Goal: Information Seeking & Learning: Learn about a topic

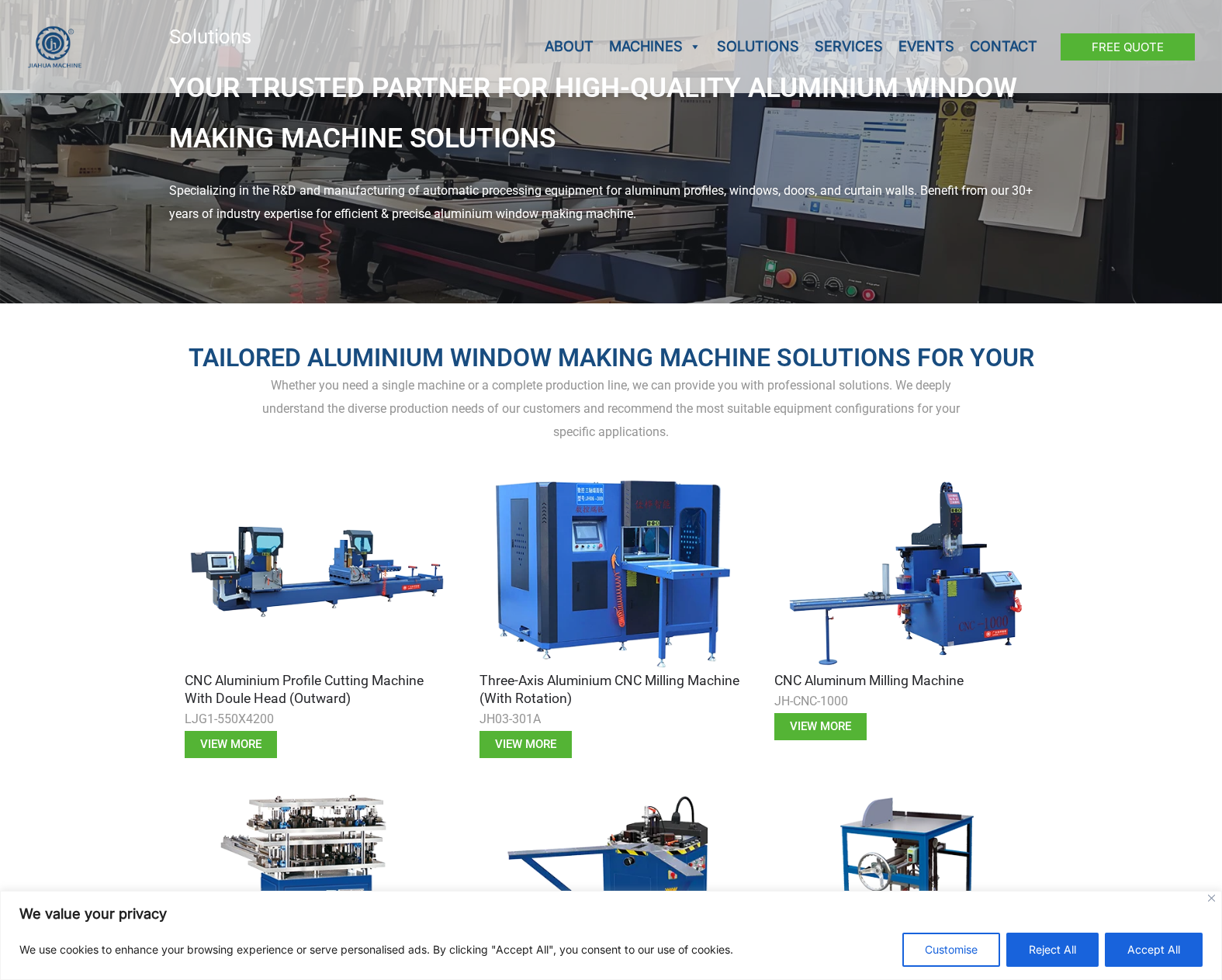
scroll to position [103, 0]
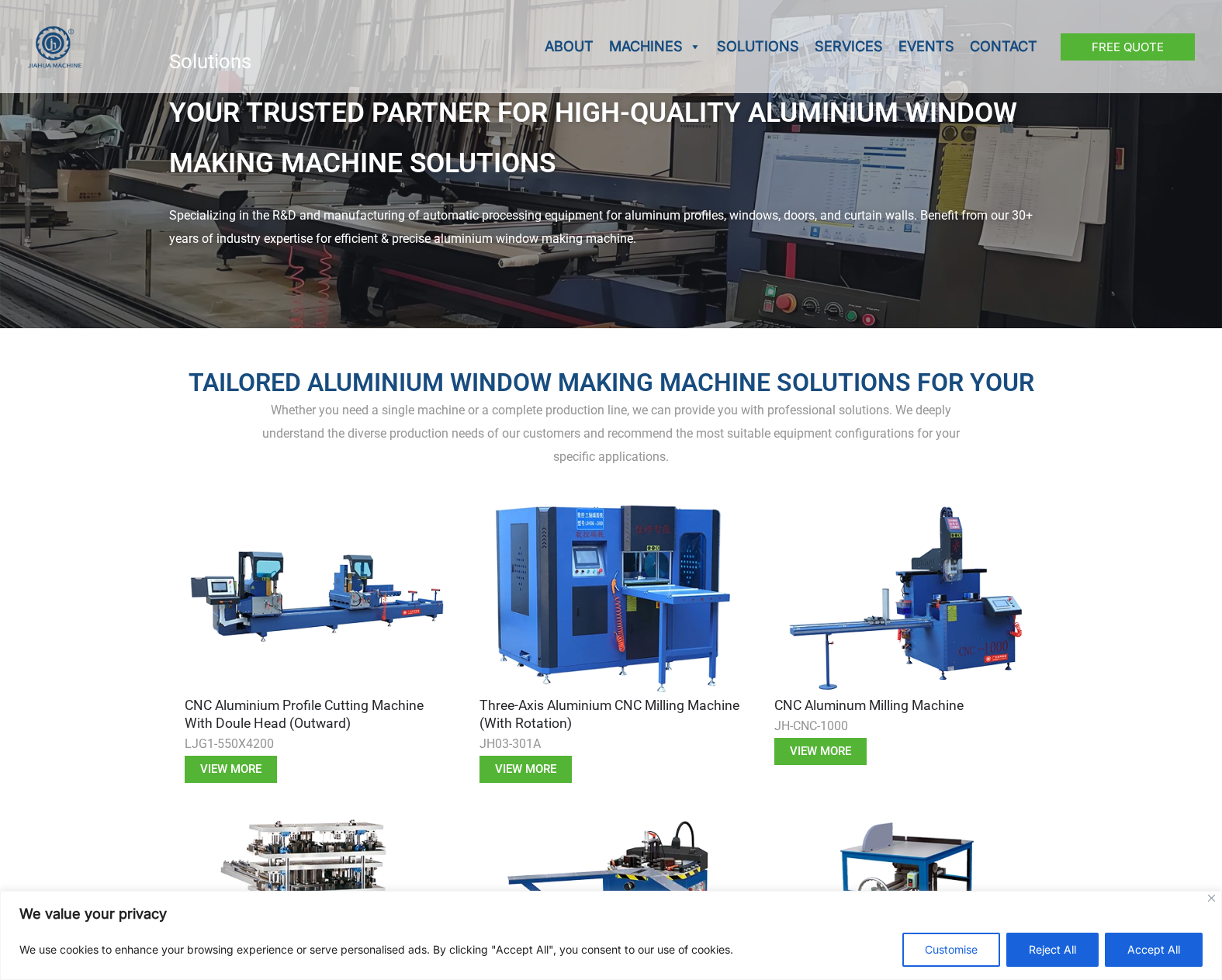
drag, startPoint x: 676, startPoint y: 458, endPoint x: 180, endPoint y: 391, distance: 500.5
click at [180, 391] on div "Tailored Aluminium Window Making Machine Solutions for Your Whether you need a …" at bounding box center [611, 740] width 885 height 824
copy div "Tailored Aluminium Window Making Machine Solutions for Your Whether you need a …"
click at [1072, 423] on div "Tailored Aluminium Window Making Machine Solutions for Your Whether you need a …" at bounding box center [611, 740] width 1222 height 824
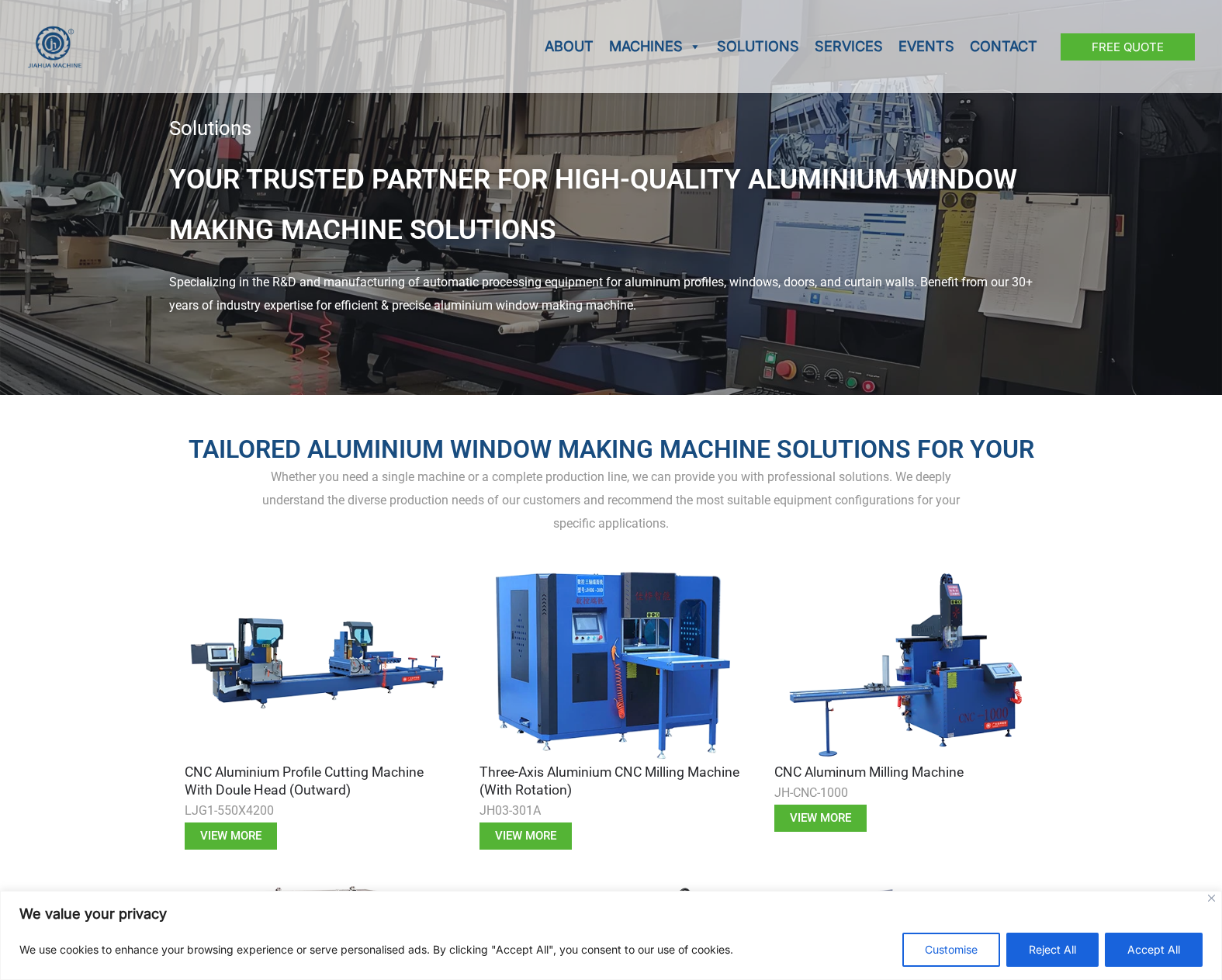
scroll to position [0, 0]
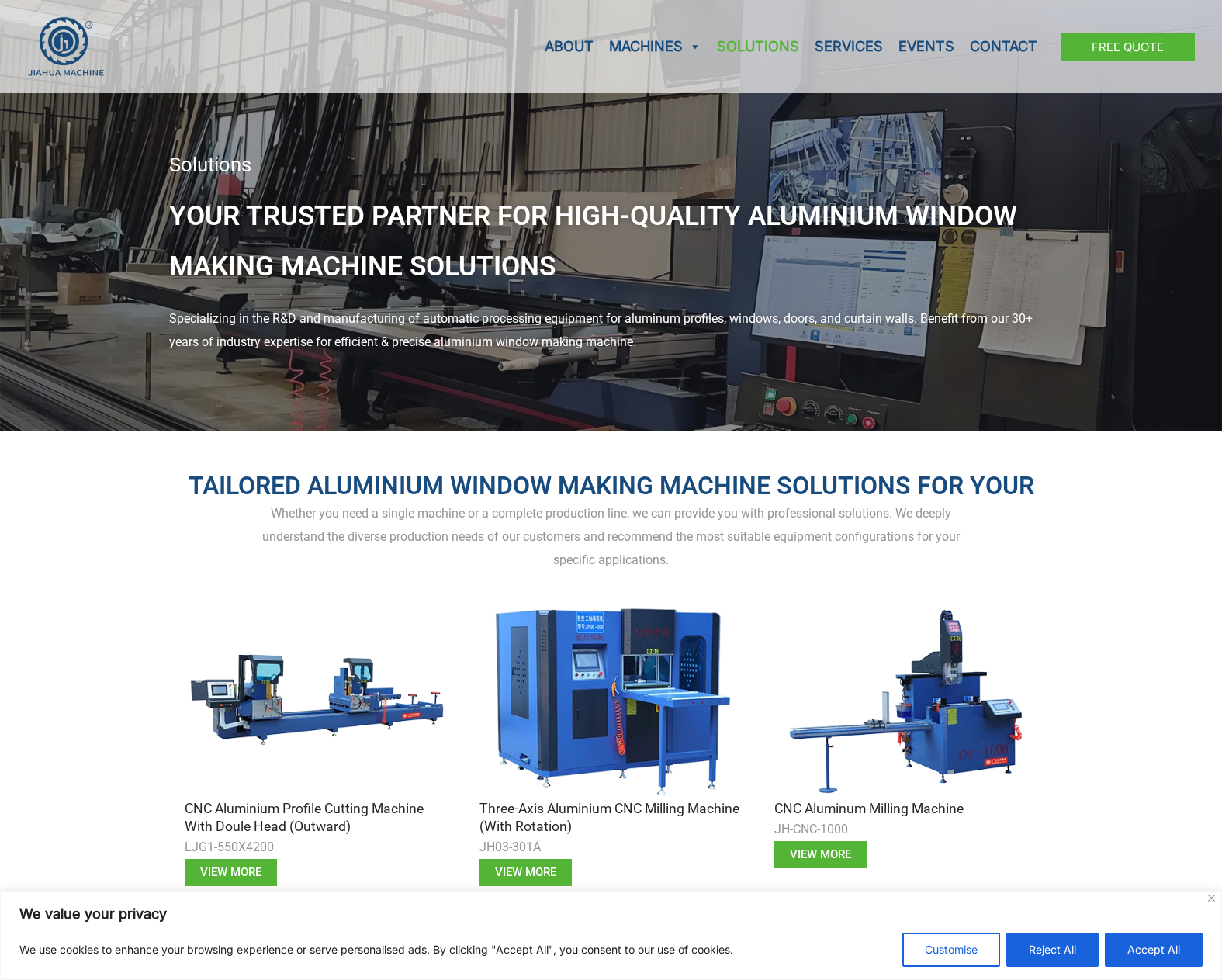
click at [772, 44] on link "Solutions" at bounding box center [758, 46] width 97 height 93
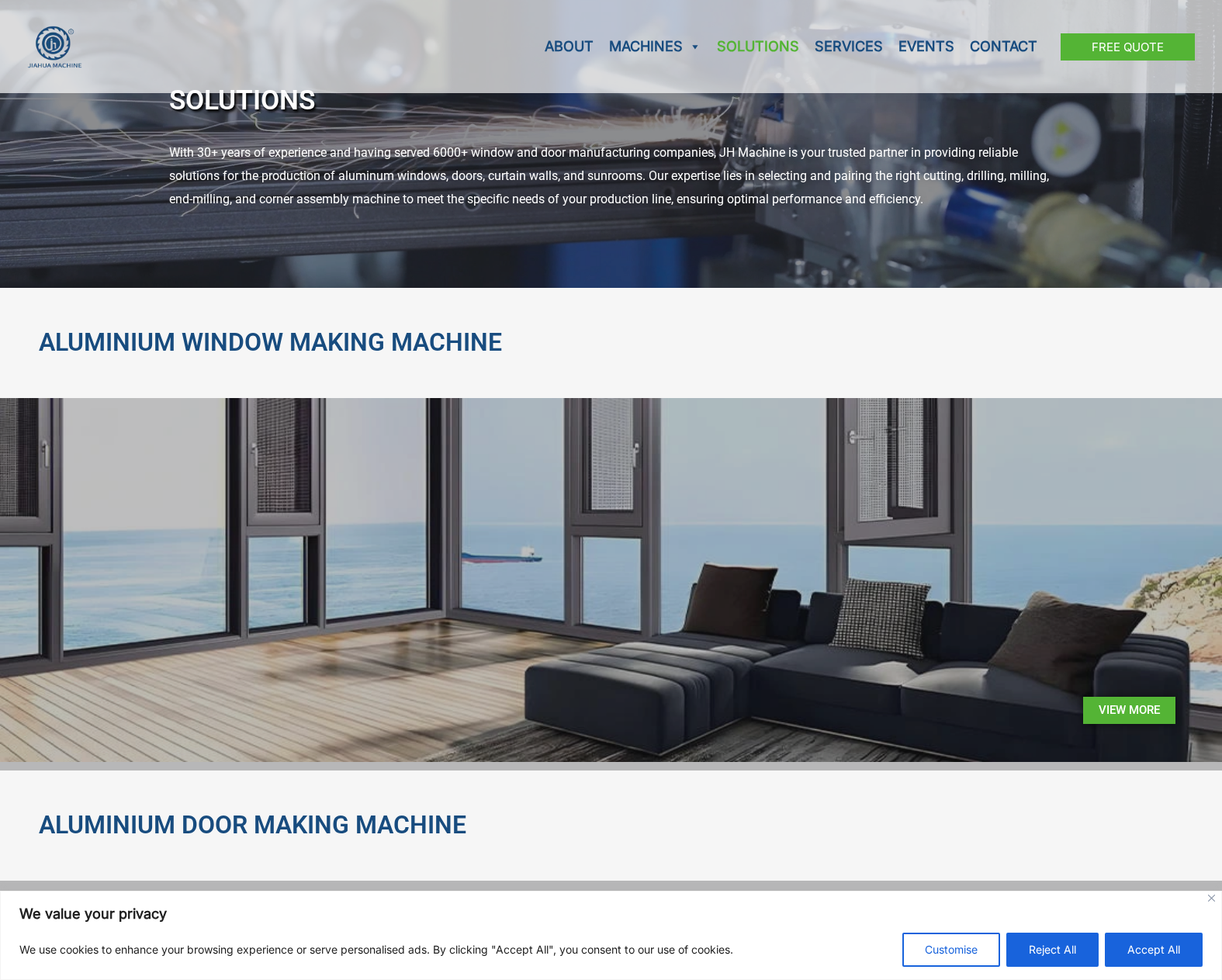
scroll to position [83, 0]
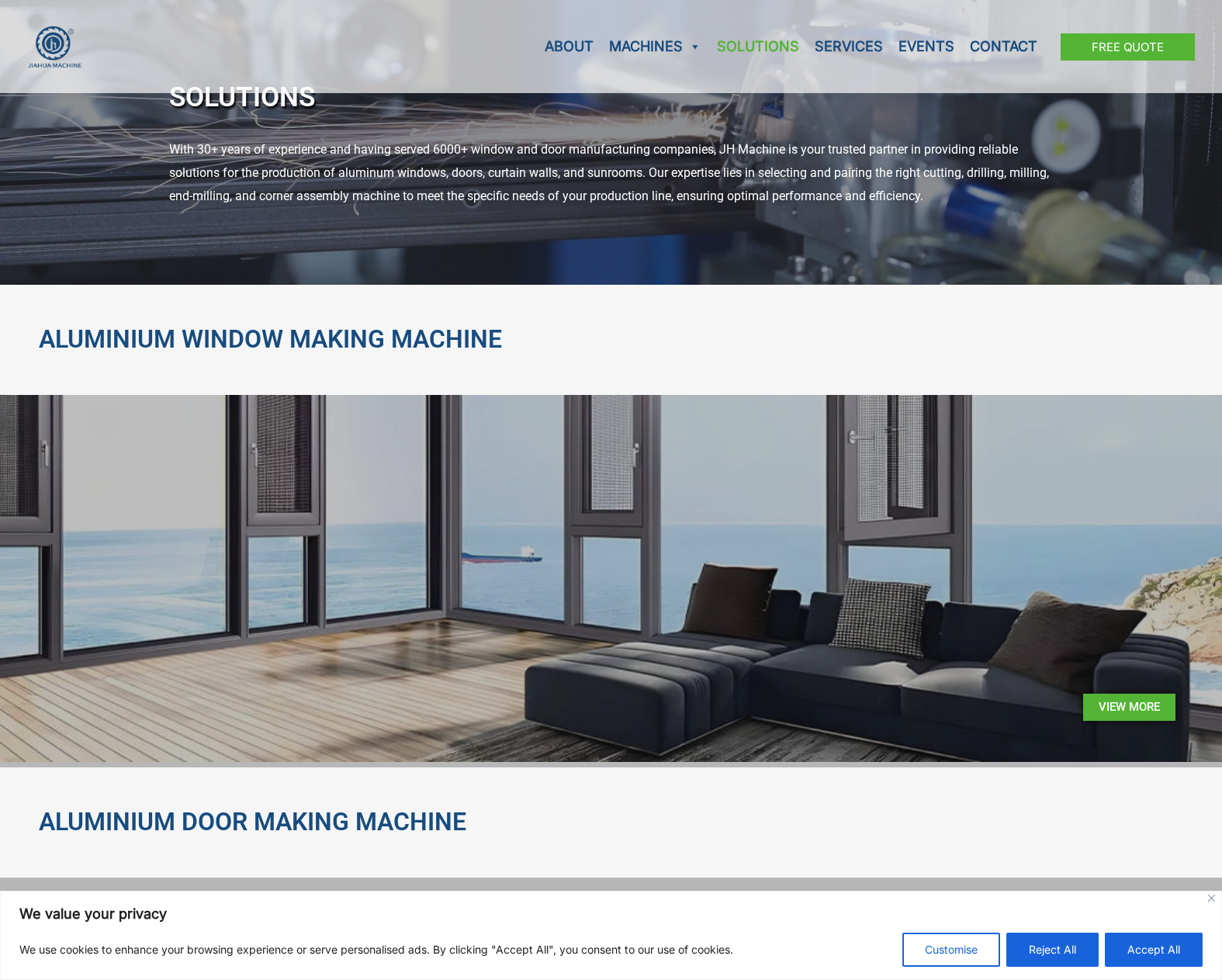
click at [339, 337] on h2 "ALUMINIUM WINDOW MAKING MACHINE" at bounding box center [611, 340] width 1145 height 32
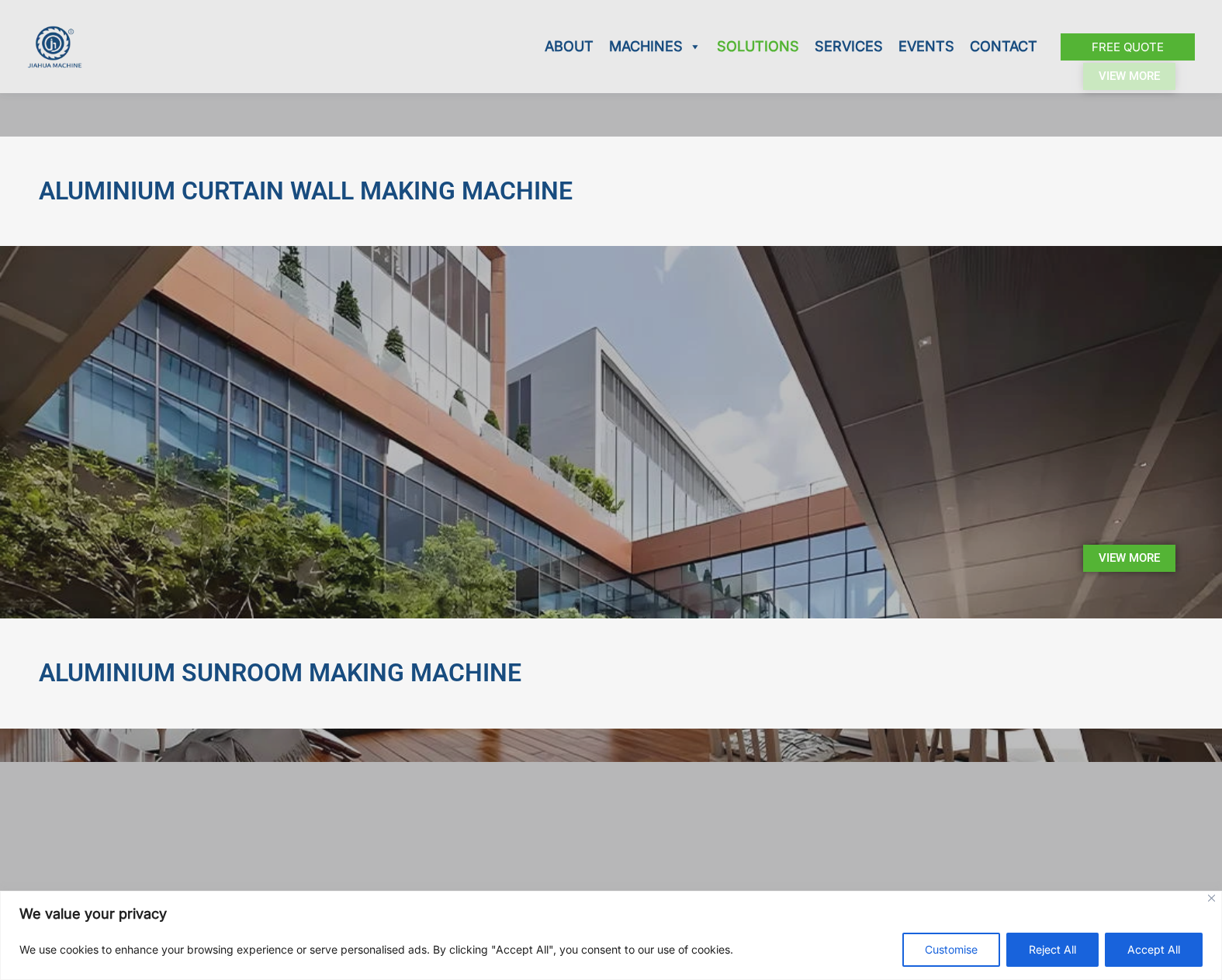
scroll to position [1323, 0]
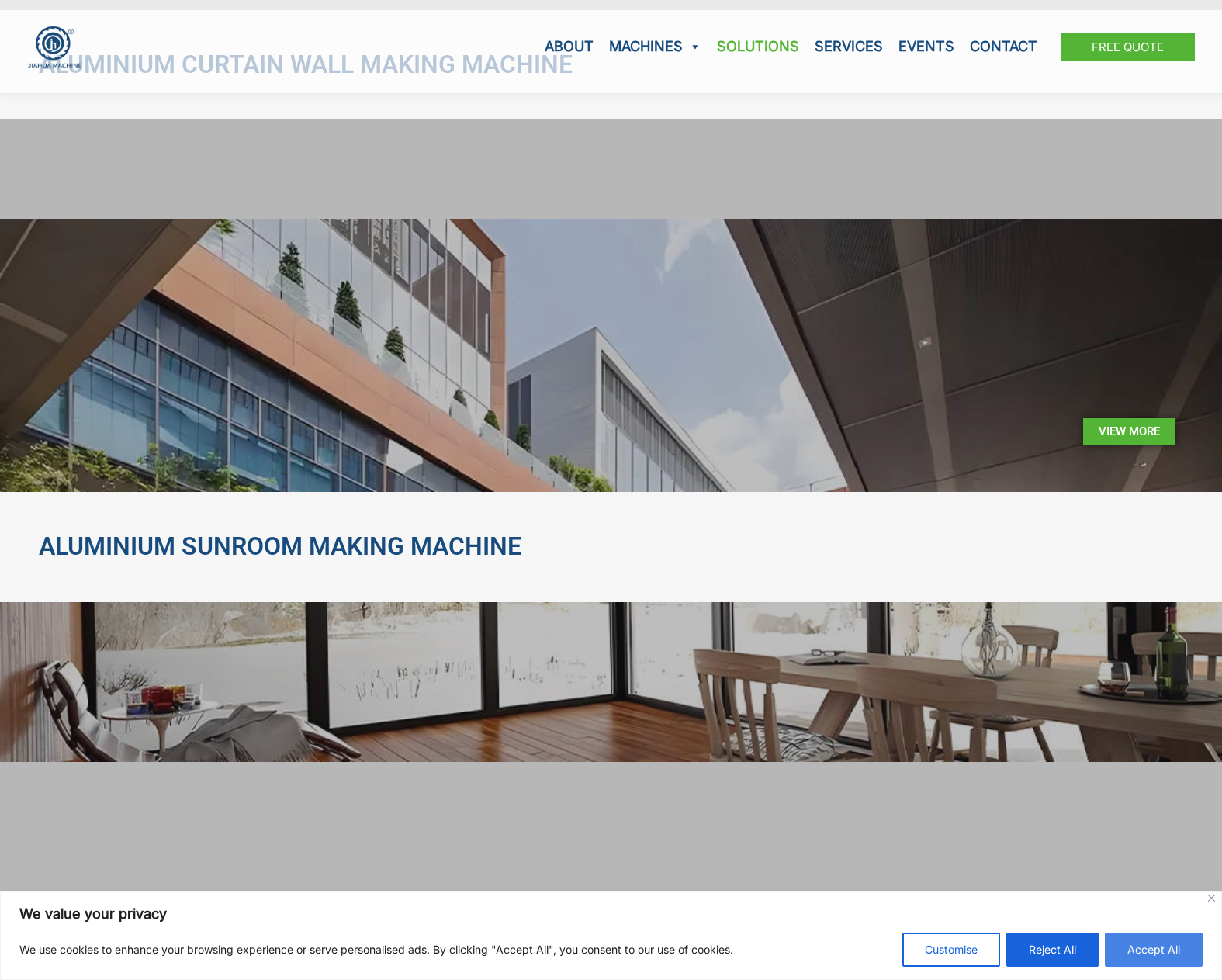
click at [1158, 948] on button "Accept All" at bounding box center [1154, 949] width 97 height 34
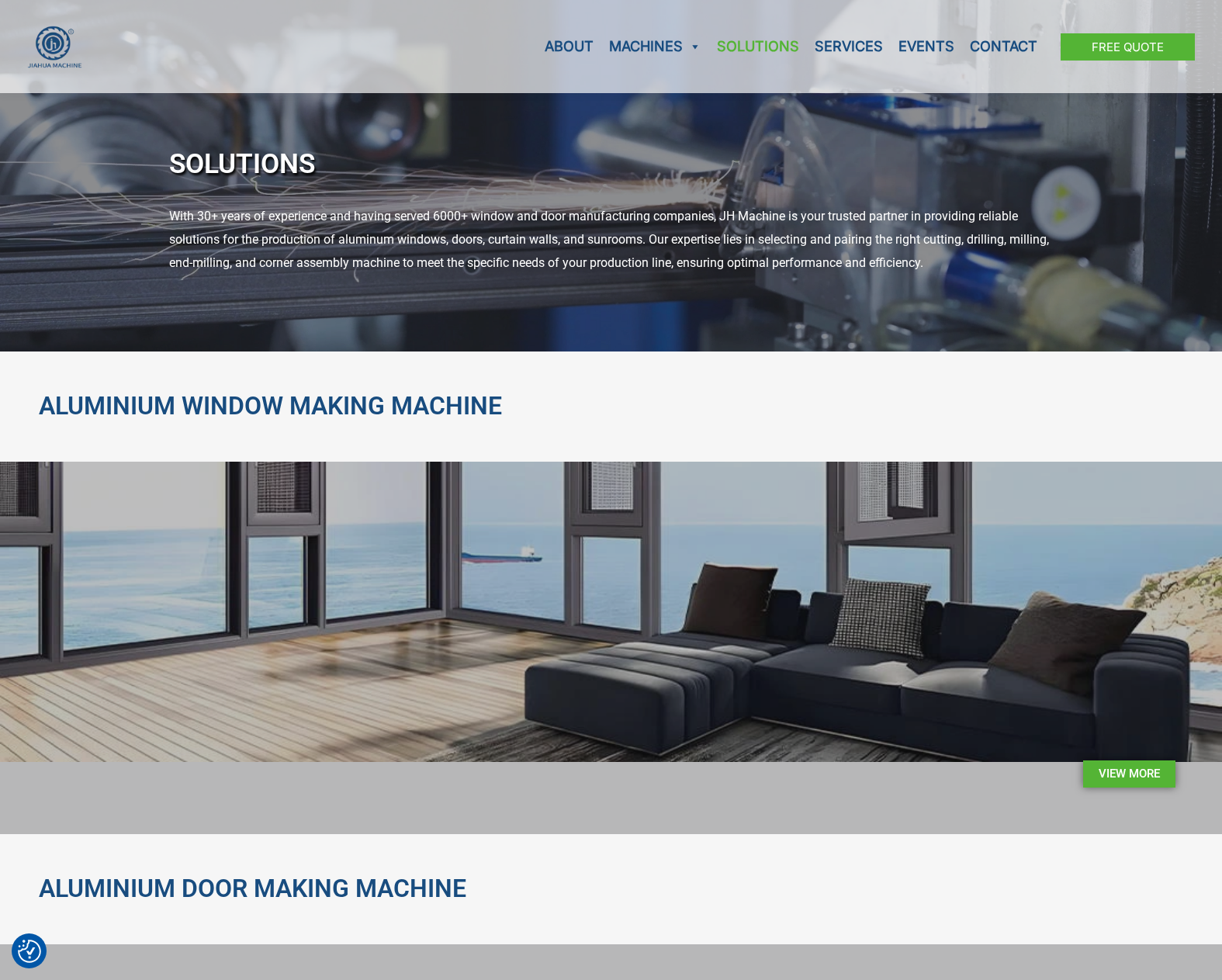
scroll to position [0, 0]
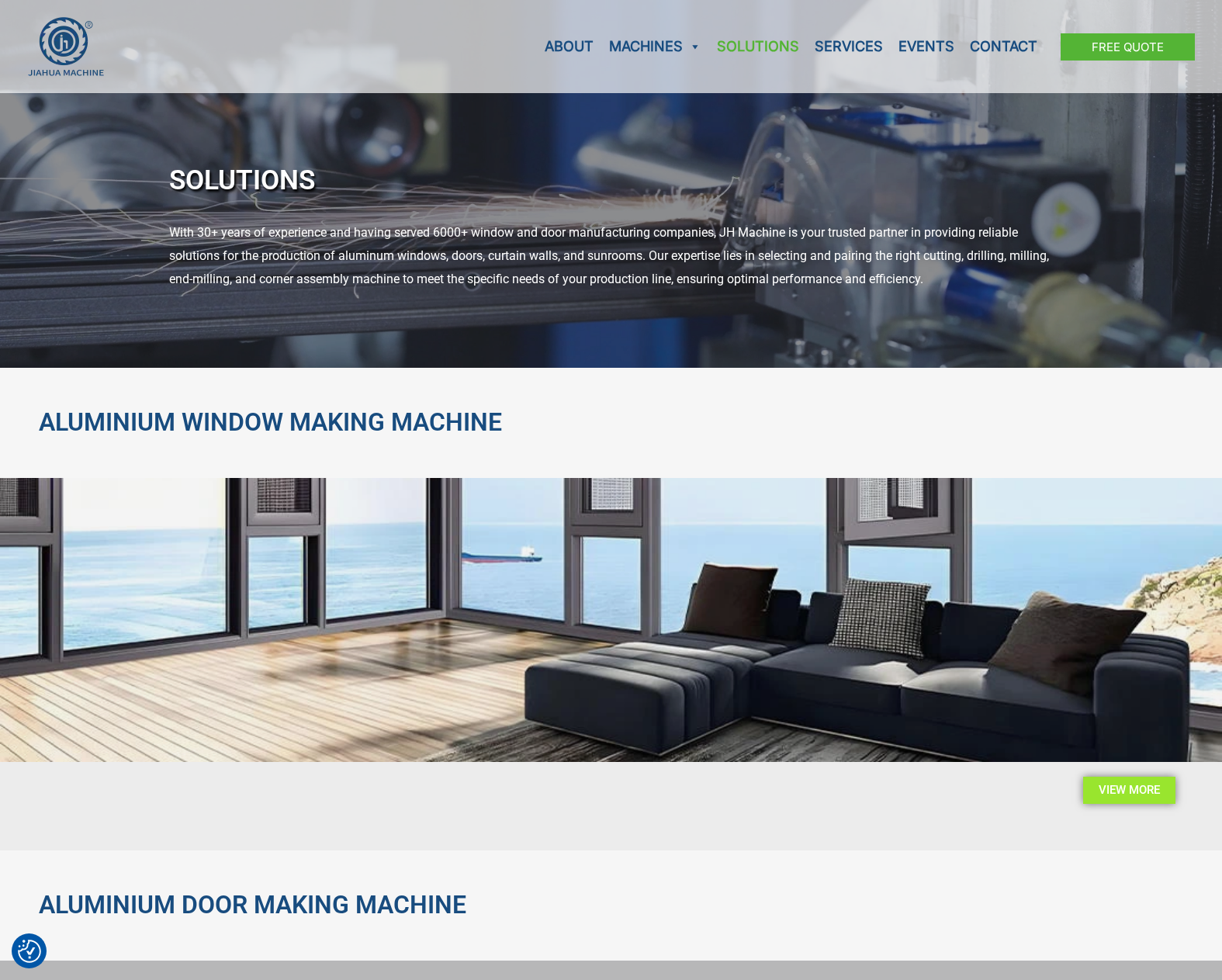
click at [1149, 784] on span "View More" at bounding box center [1129, 790] width 61 height 11
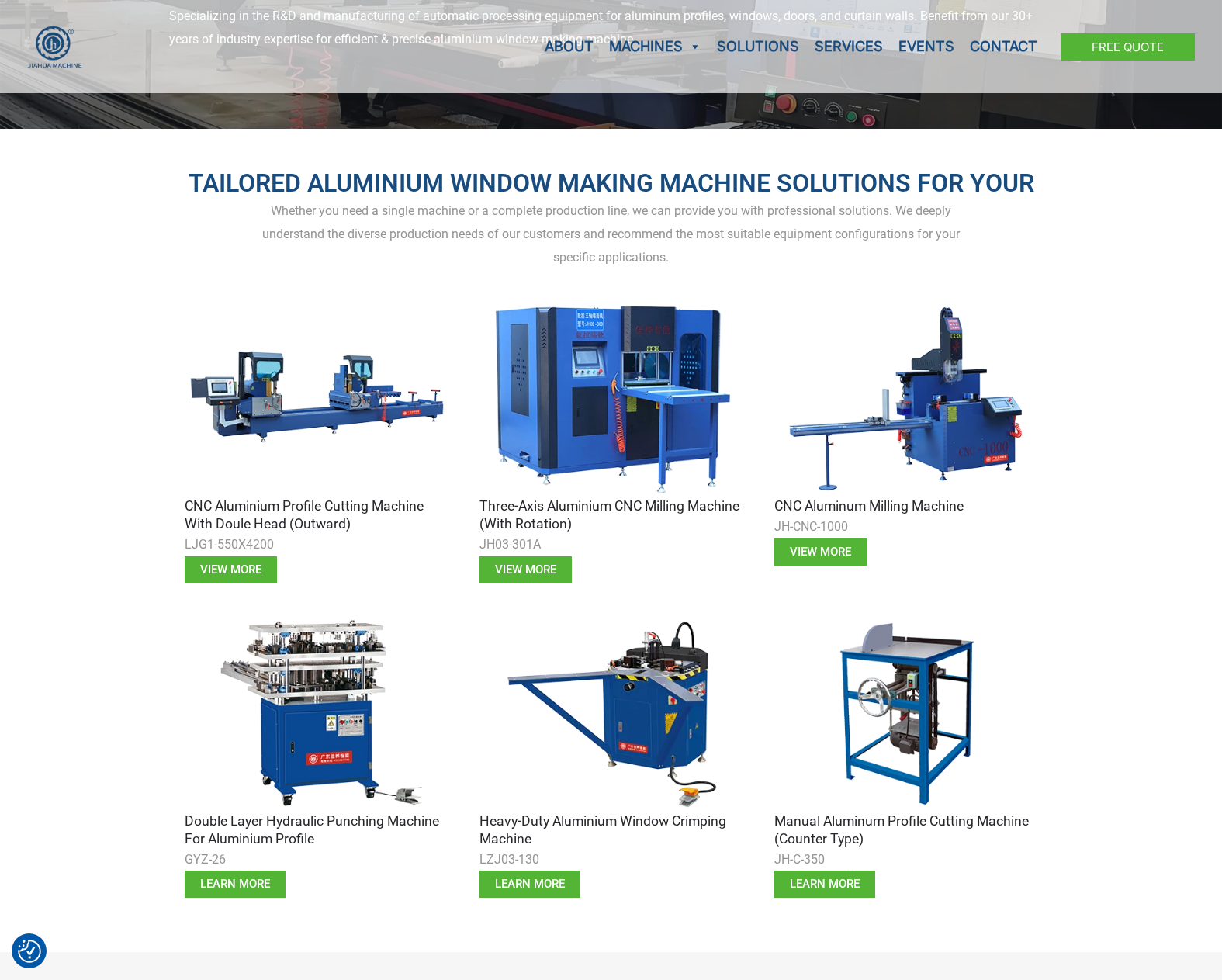
scroll to position [307, 0]
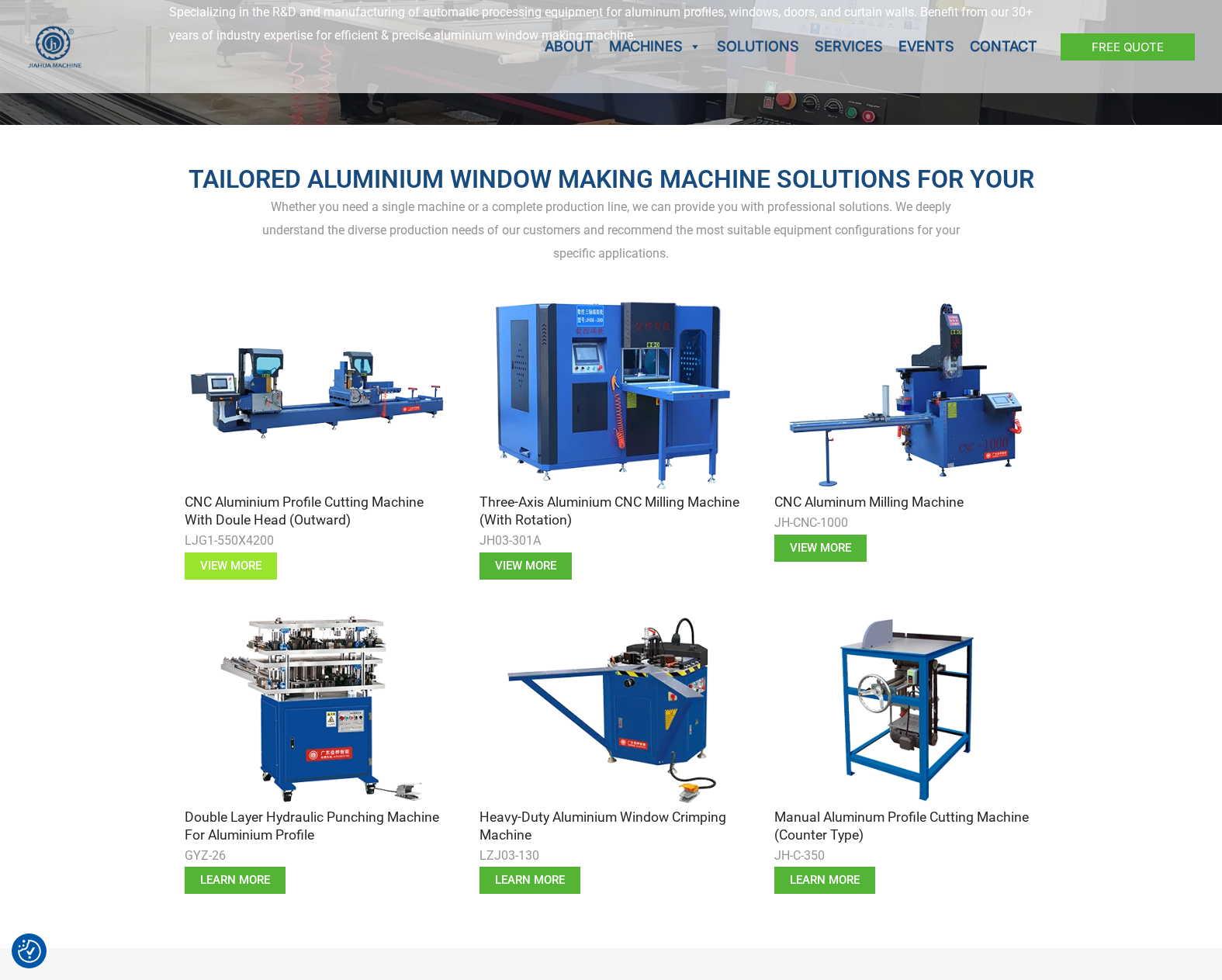
click at [249, 565] on span "View more" at bounding box center [231, 565] width 61 height 11
